Goal: Find specific fact: Find specific fact

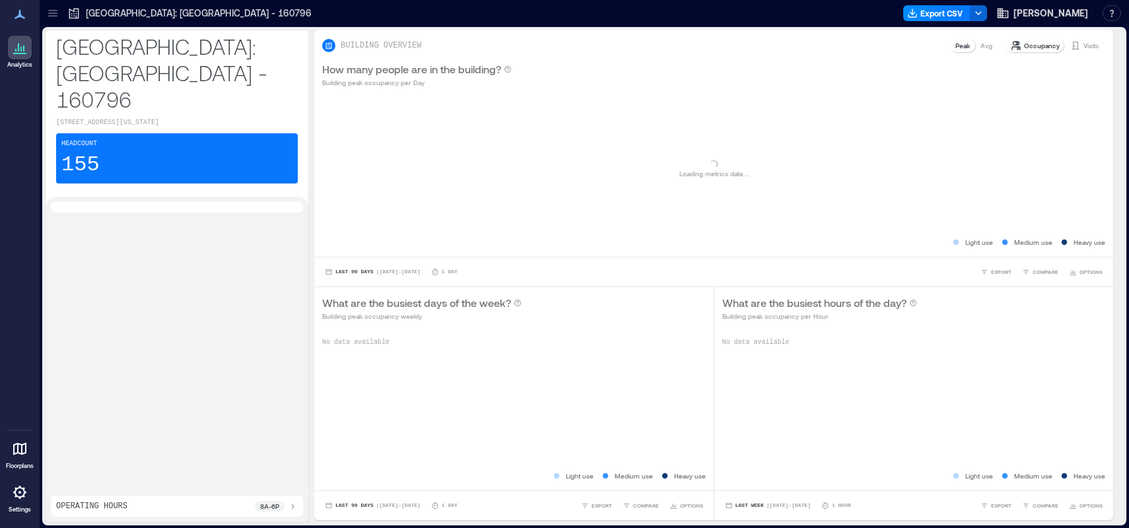
click at [19, 494] on icon at bounding box center [20, 492] width 16 height 16
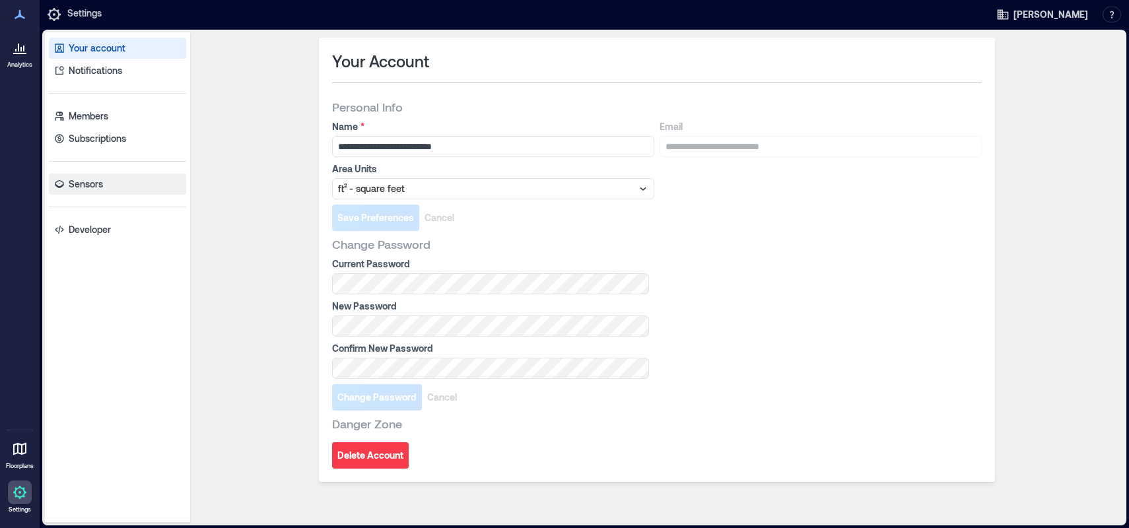
click at [86, 180] on p "Sensors" at bounding box center [86, 184] width 34 height 13
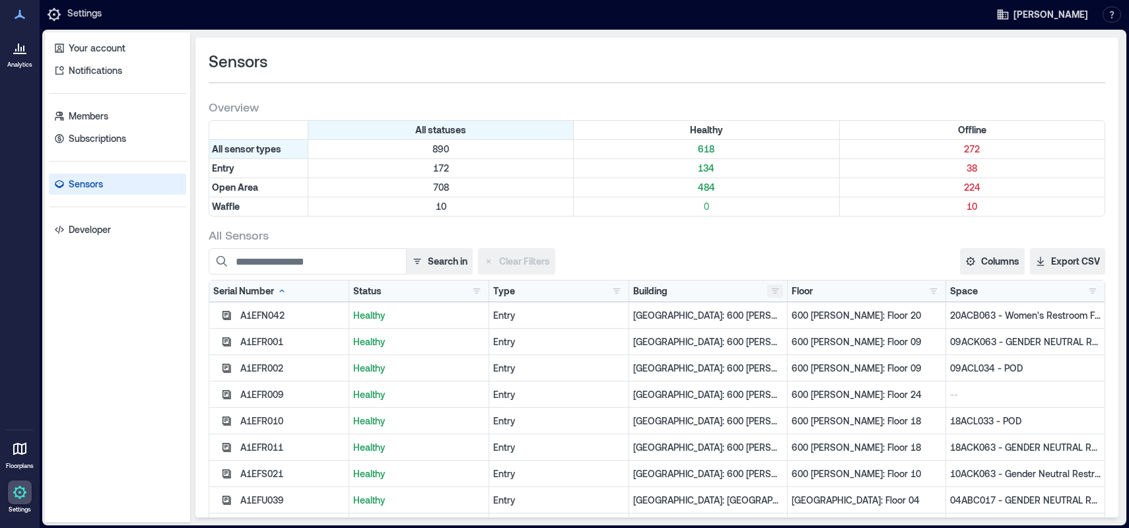
click at [767, 290] on button "button" at bounding box center [775, 290] width 16 height 13
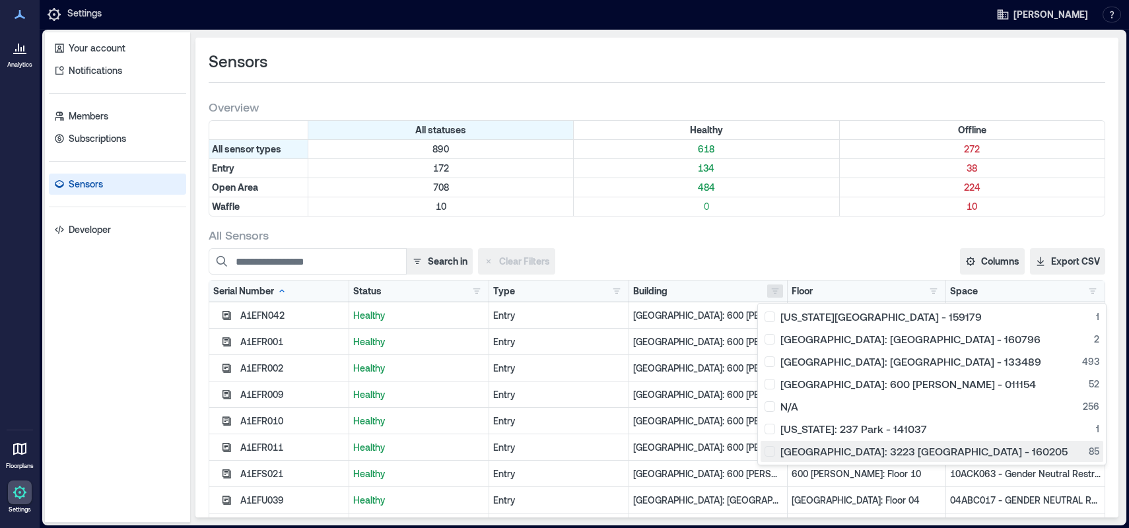
click at [770, 450] on div "Palo Alto: 3223 Hanover - 160205 85" at bounding box center [931, 451] width 335 height 13
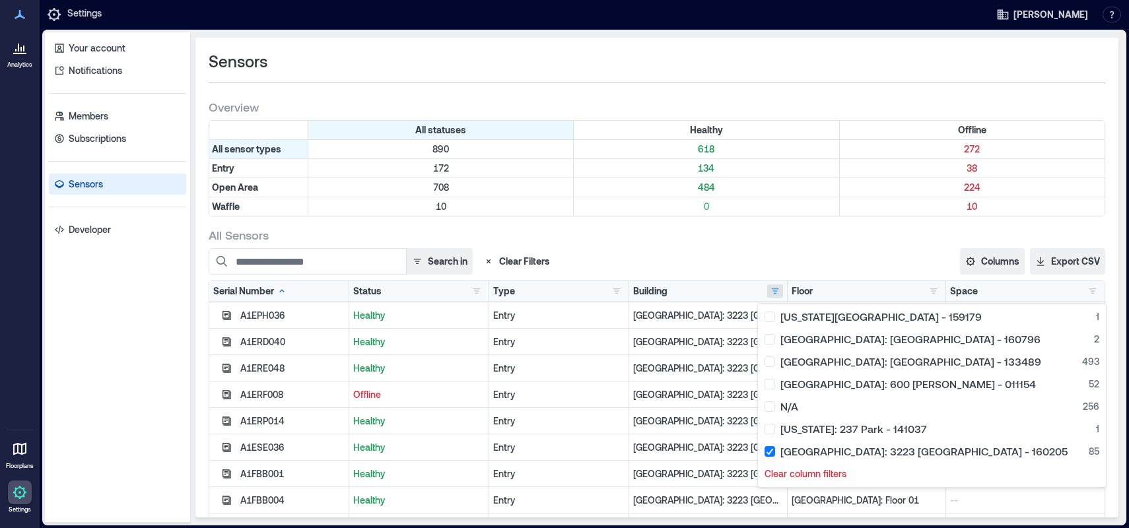
click at [798, 243] on div "All Sensors Search in Clear Filters Columns Serial Number Status Type Building …" at bounding box center [657, 430] width 896 height 406
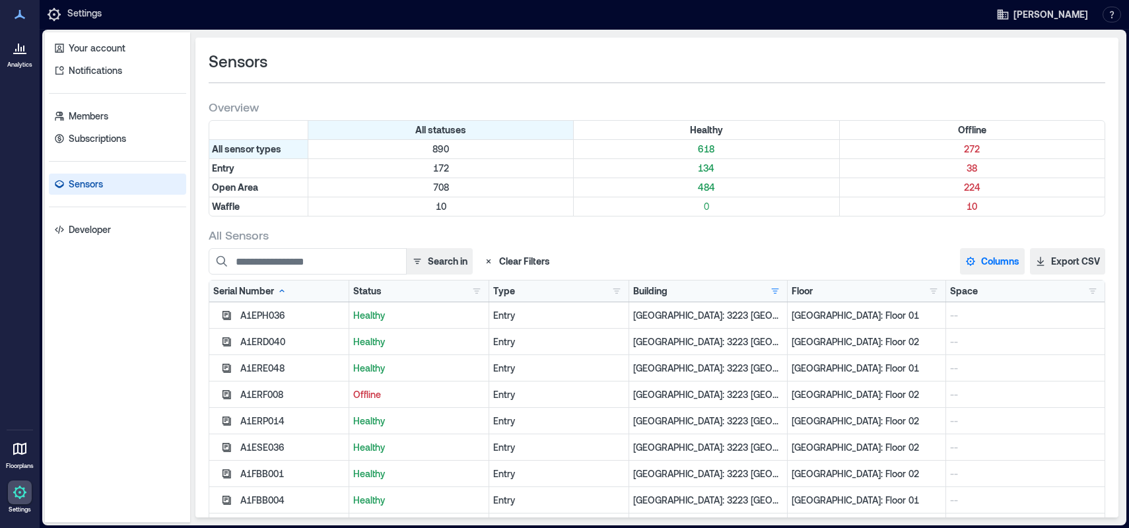
click at [979, 258] on button "Columns" at bounding box center [992, 261] width 65 height 26
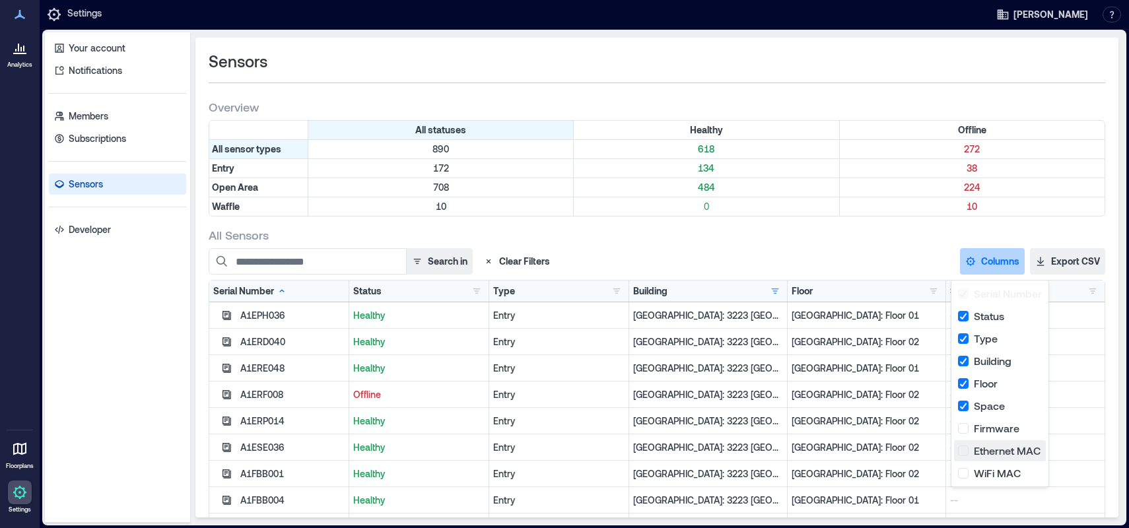
click at [960, 454] on button "Ethernet MAC" at bounding box center [1000, 450] width 92 height 21
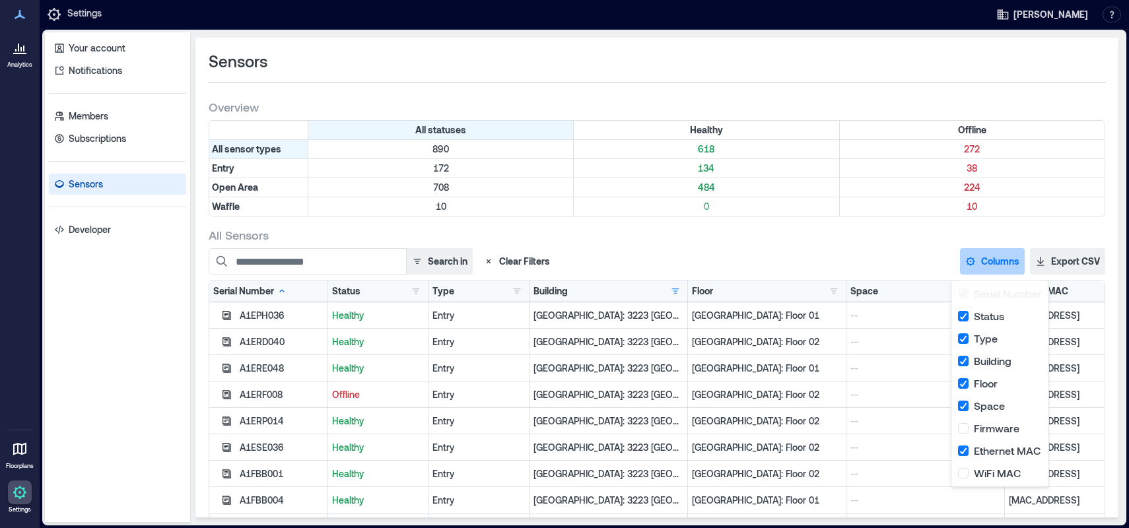
click at [874, 244] on div "All Sensors Search in Clear Filters Columns Serial Number Status Type Building …" at bounding box center [657, 430] width 896 height 406
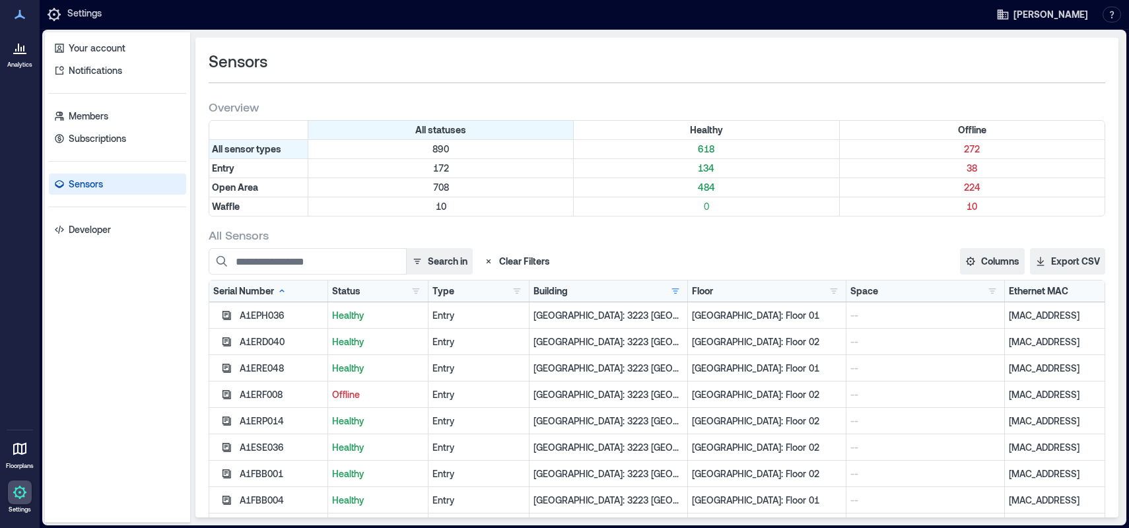
drag, startPoint x: 1069, startPoint y: 395, endPoint x: 990, endPoint y: 397, distance: 79.2
click at [1008, 397] on p "88:3f:4a:ac:35:c0" at bounding box center [1054, 394] width 92 height 13
copy p "88:3f:4a:ac:35:c0"
